Goal: Find specific page/section

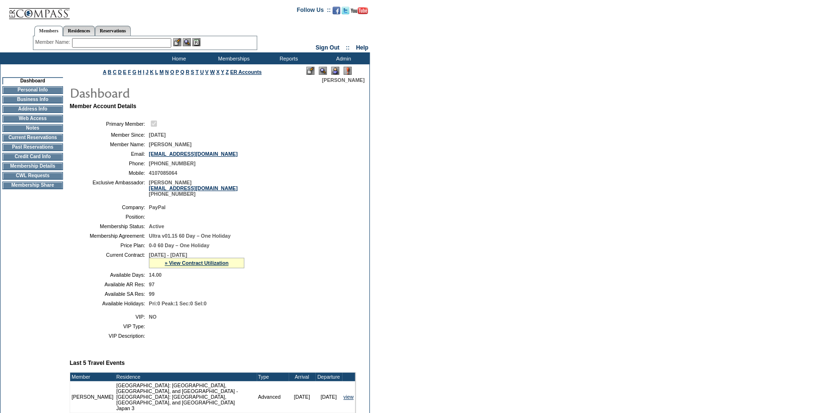
click at [40, 159] on td "Credit Card Info" at bounding box center [32, 157] width 61 height 8
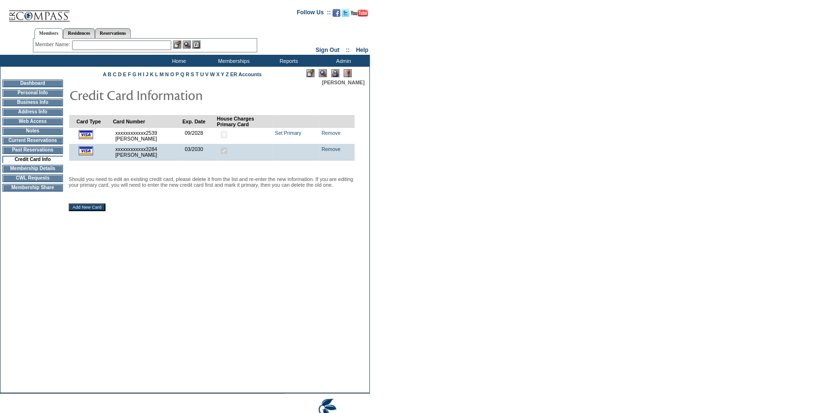
drag, startPoint x: 130, startPoint y: 44, endPoint x: 123, endPoint y: 49, distance: 8.6
click at [124, 49] on input "text" at bounding box center [121, 46] width 99 height 10
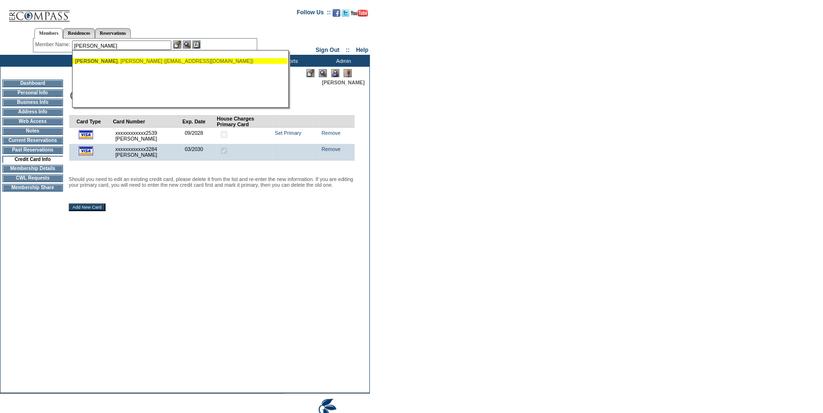
click at [124, 61] on div "Primack , Scott (sjppmr@gmail.com)" at bounding box center [180, 61] width 210 height 6
type input "Primack, Scott (sjppmr@gmail.com)"
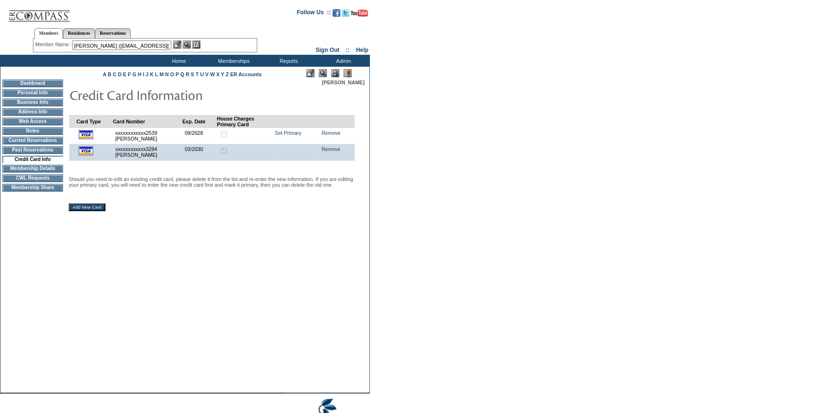
click at [176, 46] on img at bounding box center [177, 45] width 8 height 8
